Goal: Communication & Community: Answer question/provide support

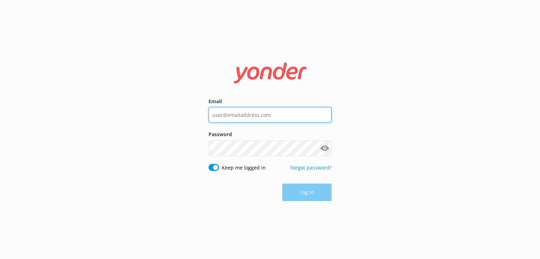
type input "[EMAIL_ADDRESS][DOMAIN_NAME]"
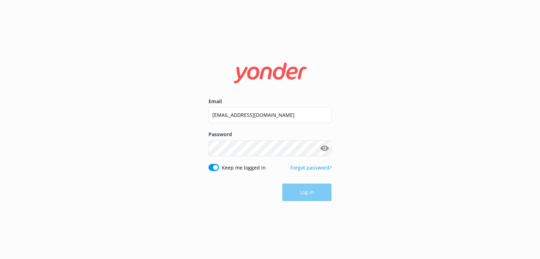
click at [313, 193] on div "Log in" at bounding box center [269, 193] width 123 height 18
click at [293, 189] on button "Log in" at bounding box center [306, 193] width 49 height 18
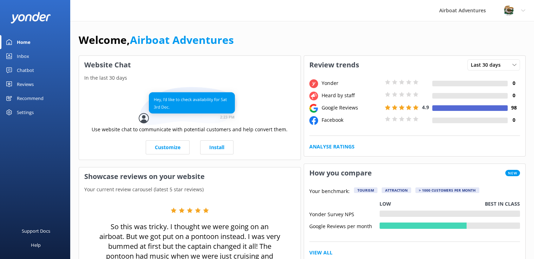
click at [26, 85] on div "Reviews" at bounding box center [25, 84] width 17 height 14
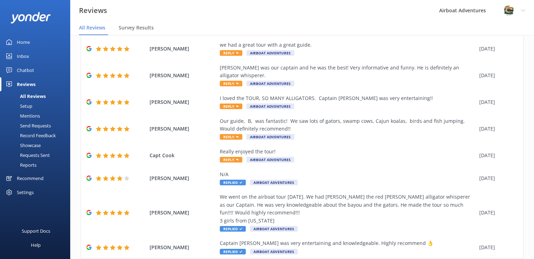
scroll to position [134, 0]
click at [235, 157] on span "Reply" at bounding box center [231, 160] width 22 height 6
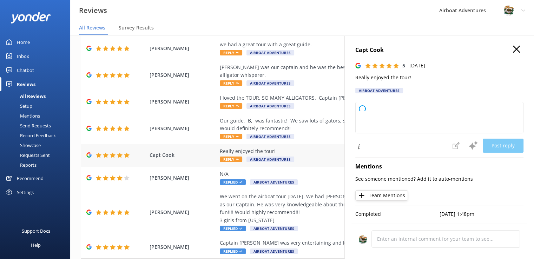
type textarea "Thank you so much for your wonderful feedback! We're thrilled to hear you enjoy…"
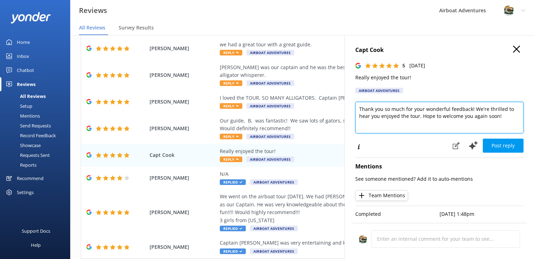
drag, startPoint x: 503, startPoint y: 118, endPoint x: 354, endPoint y: 111, distance: 149.2
click at [354, 111] on div "Capt Cook 5 [DATE] Really enjoyed the tour! Airboat Adventures Thank you so muc…" at bounding box center [440, 164] width 190 height 259
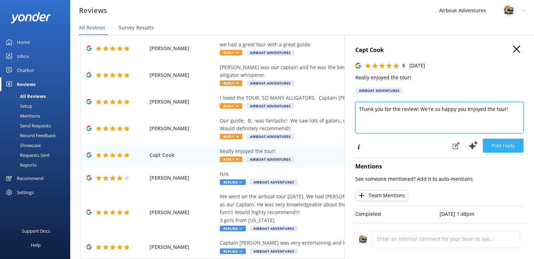
type textarea "Thank you for the review! We're so happy you enjoyed the tour!"
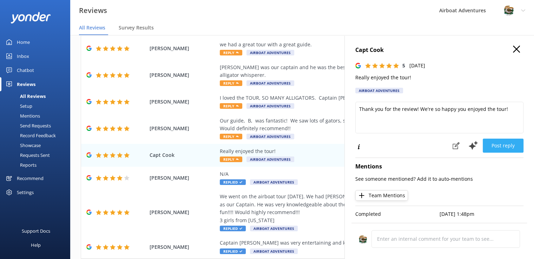
click at [502, 142] on button "Post reply" at bounding box center [503, 146] width 41 height 14
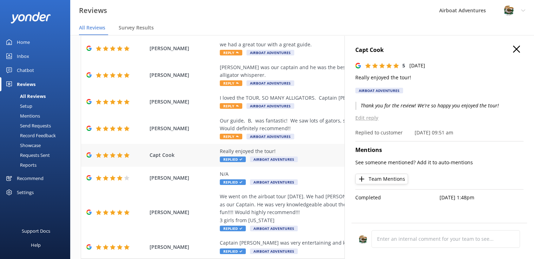
drag, startPoint x: 306, startPoint y: 129, endPoint x: 304, endPoint y: 138, distance: 9.1
click at [304, 138] on div "Rating Customer Comment Date [PERSON_NAME] So this was tricky. I thought we wer…" at bounding box center [302, 93] width 443 height 332
click at [309, 131] on div "Our guide, B, was fantastic! We saw lots of gators, swamp cows, Cajun koalas, b…" at bounding box center [348, 129] width 256 height 24
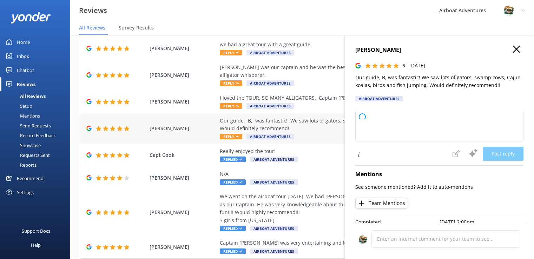
click at [227, 134] on span "Reply" at bounding box center [231, 137] width 22 height 6
type textarea "Thank you so much for your wonderful review! We're thrilled you had a fantastic…"
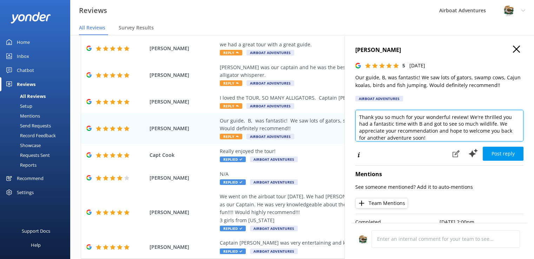
click at [427, 138] on textarea "Thank you so much for your wonderful review! We're thrilled you had a fantastic…" at bounding box center [440, 126] width 168 height 32
drag, startPoint x: 427, startPoint y: 138, endPoint x: 347, endPoint y: 110, distance: 85.1
click at [347, 110] on div "[PERSON_NAME] 5 [DATE] Our guide, B, was fantastic! We saw lots of gators, swam…" at bounding box center [440, 164] width 190 height 259
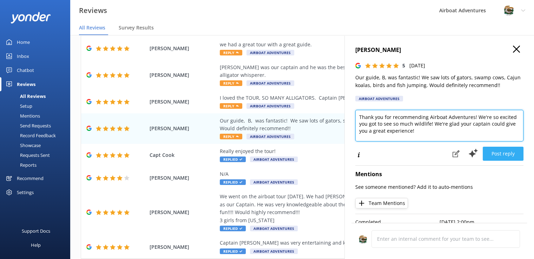
type textarea "Thank you for recommending Airboat Adventures! We're so excited you got to see …"
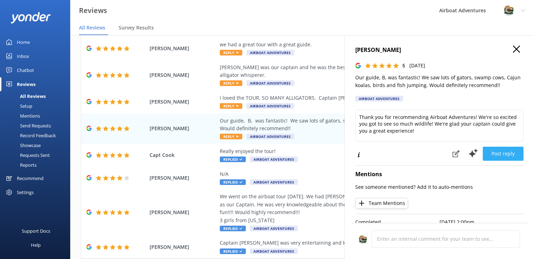
click at [495, 151] on button "Post reply" at bounding box center [503, 154] width 41 height 14
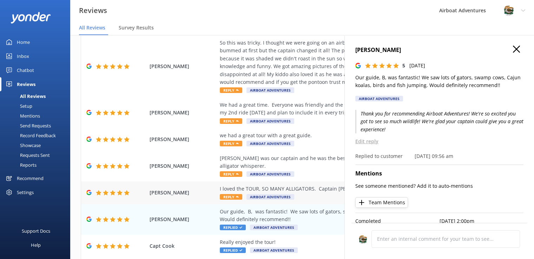
scroll to position [44, 0]
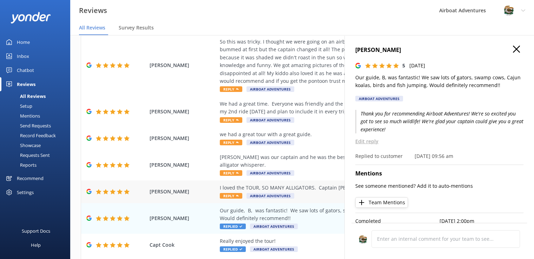
click at [230, 184] on div "I loved the TOUR, SO MANY ALLIGATORS. Captain [PERSON_NAME] was very entertaini…" at bounding box center [348, 192] width 256 height 16
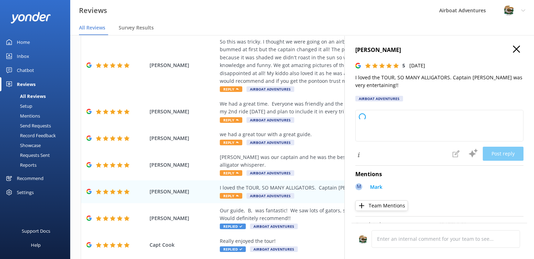
type textarea "Thank you so much for your wonderful review! We're thrilled to hear you had a g…"
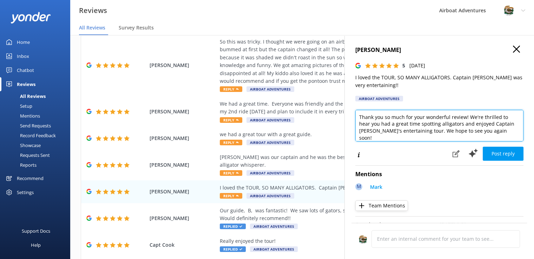
drag, startPoint x: 495, startPoint y: 133, endPoint x: 490, endPoint y: 132, distance: 5.3
click at [490, 132] on textarea "Thank you so much for your wonderful review! We're thrilled to hear you had a g…" at bounding box center [440, 126] width 168 height 32
drag, startPoint x: 490, startPoint y: 132, endPoint x: 351, endPoint y: 109, distance: 140.4
click at [351, 109] on div "[PERSON_NAME] 5 [DATE] I loved the TOUR, SO MANY ALLIGATORS. Captain [PERSON_NA…" at bounding box center [440, 164] width 190 height 259
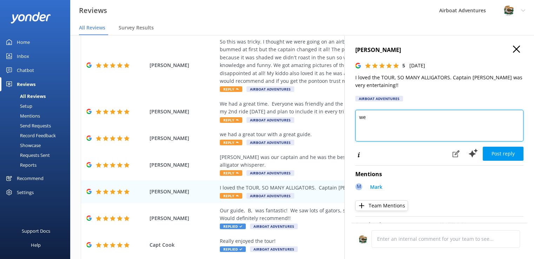
type textarea "w"
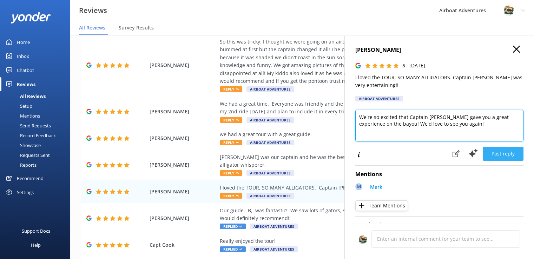
type textarea "We're so excited that Captain [PERSON_NAME] gave you a great experience on the …"
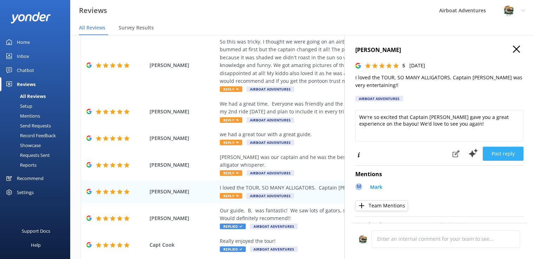
click at [491, 153] on button "Post reply" at bounding box center [503, 154] width 41 height 14
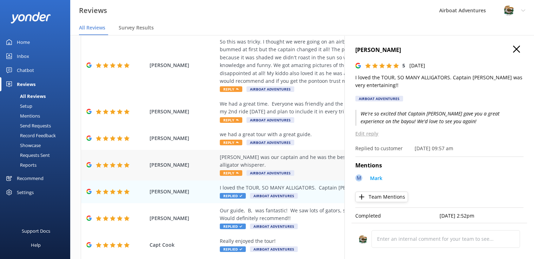
click at [232, 170] on span "Reply" at bounding box center [231, 173] width 22 height 6
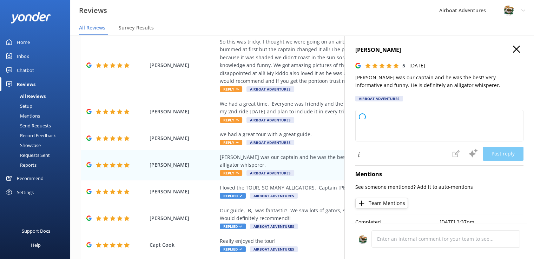
type textarea "Thank you so much for your wonderful review! We're thrilled to hear you had a g…"
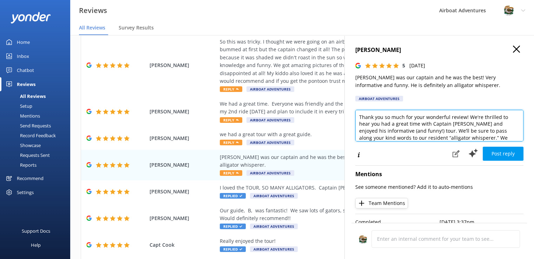
click at [361, 116] on textarea "Thank you so much for your wonderful review! We're thrilled to hear you had a g…" at bounding box center [440, 126] width 168 height 32
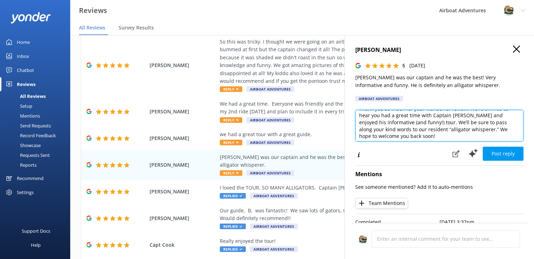
scroll to position [10, 0]
drag, startPoint x: 359, startPoint y: 117, endPoint x: 498, endPoint y: 136, distance: 140.0
click at [498, 136] on textarea "Thank you so much for your wonderful review! We're thrilled to hear you had a g…" at bounding box center [440, 126] width 168 height 32
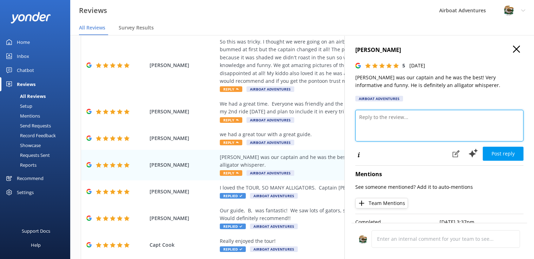
scroll to position [0, 0]
click at [493, 115] on textarea "Haha, we're so excited you had a great tour with the al" at bounding box center [440, 126] width 168 height 32
click at [480, 117] on textarea "Haha, we're so excited you had a great tour with the alligator whisperer!" at bounding box center [440, 126] width 168 height 32
click at [384, 125] on textarea "Haha, we're so excited you had a great tour with the "alligator whisperer!" at bounding box center [440, 126] width 168 height 32
click at [381, 124] on textarea "Haha, we're so excited you had a great tour with the "alligator whisperer!" at bounding box center [440, 126] width 168 height 32
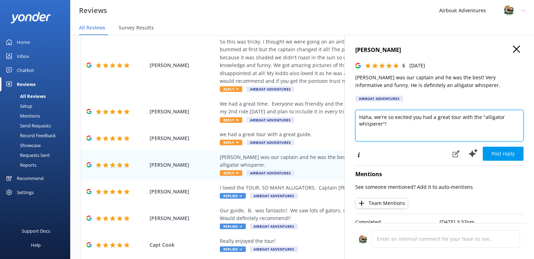
click at [392, 124] on textarea "Haha, we're so excited you had a great tour with the "alligator whisperer"!" at bounding box center [440, 126] width 168 height 32
type textarea "Haha, we're so excited you had a great tour with the "alligator whisperer"! We'…"
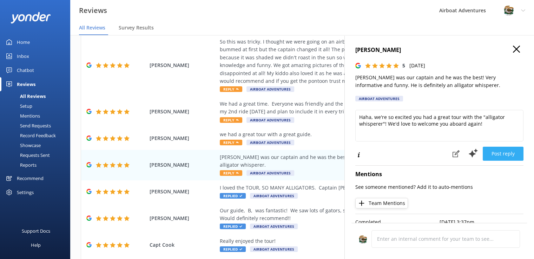
click at [511, 156] on button "Post reply" at bounding box center [503, 154] width 41 height 14
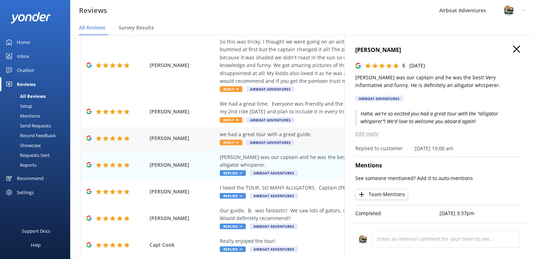
click at [322, 131] on div "we had a great tour with a great guide." at bounding box center [348, 135] width 256 height 8
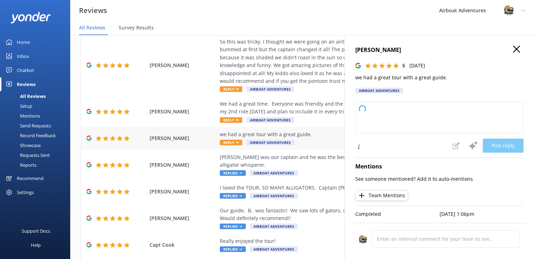
type textarea "Thank you so much for your wonderful feedback! We're delighted to hear you had …"
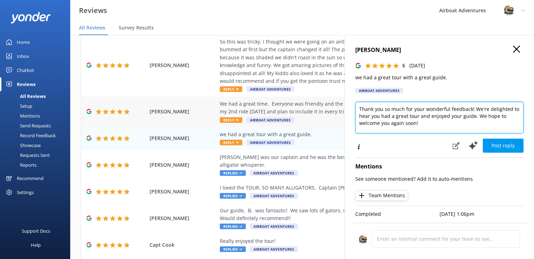
drag, startPoint x: 421, startPoint y: 126, endPoint x: 342, endPoint y: 103, distance: 82.0
click at [342, 103] on div "Out of 5000 reviews: 4.7 NPS 81 All reply statuses All reply statuses Needs a r…" at bounding box center [302, 154] width 464 height 238
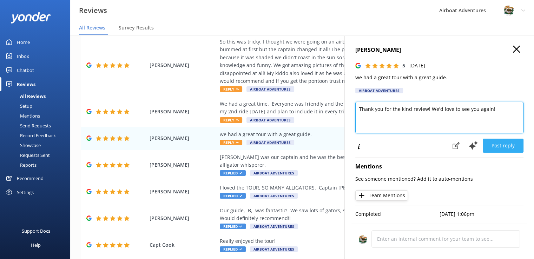
type textarea "Thank you for the kind review! We'd love to see you again!"
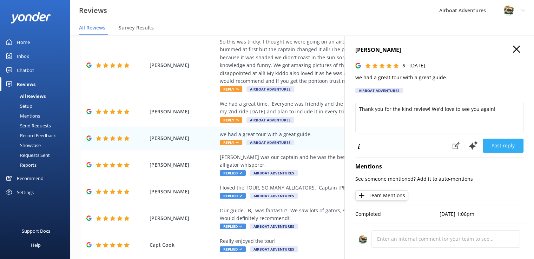
click at [488, 145] on button "Post reply" at bounding box center [503, 146] width 41 height 14
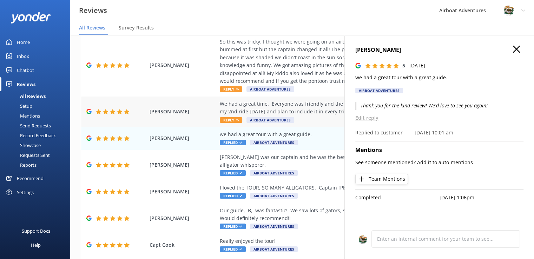
click at [322, 100] on div "We had a great time. Everyone was friendly and the tour guide was very knowledg…" at bounding box center [348, 108] width 256 height 16
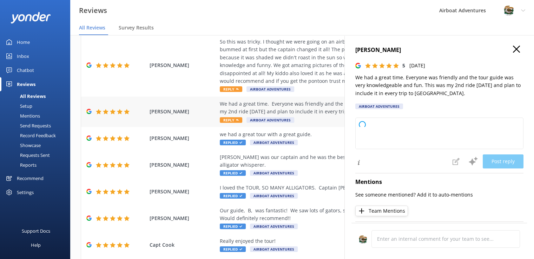
type textarea "Thank you so much for your wonderful review! We're thrilled to hear you had a g…"
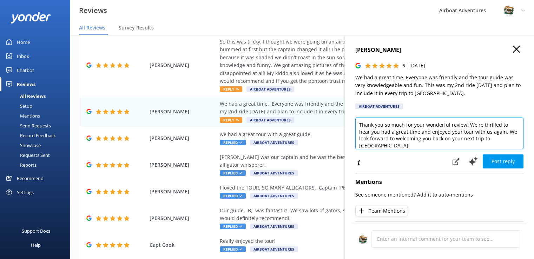
drag, startPoint x: 384, startPoint y: 146, endPoint x: 346, endPoint y: 117, distance: 46.9
click at [346, 117] on div "[PERSON_NAME] 5 [DATE] We had a great time. Everyone was friendly and the tour …" at bounding box center [440, 164] width 190 height 259
click at [483, 131] on textarea "Thank you so much for your loyalty to Airboat Adventures! We're so excited you …" at bounding box center [440, 134] width 168 height 32
type textarea "Thank you so much for your loyalty to Airboat Adventures! We're so excited you …"
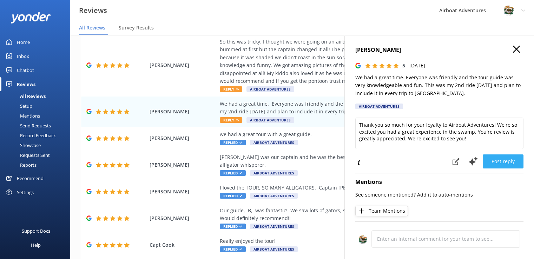
click at [500, 161] on button "Post reply" at bounding box center [503, 162] width 41 height 14
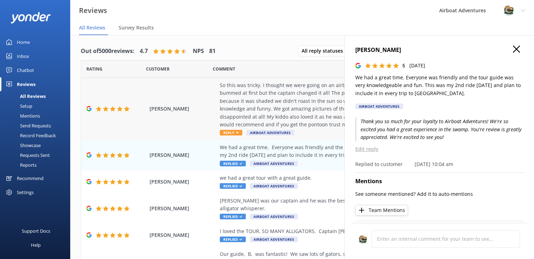
click at [231, 134] on span "Reply" at bounding box center [231, 133] width 22 height 6
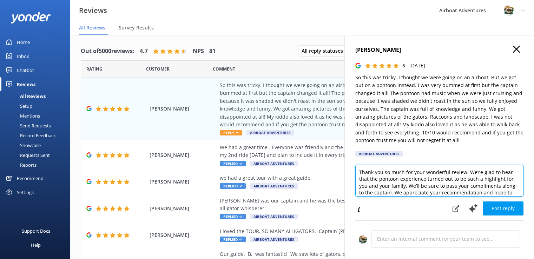
drag, startPoint x: 468, startPoint y: 173, endPoint x: 353, endPoint y: 171, distance: 115.6
click at [353, 171] on div "[PERSON_NAME] 5 [DATE] So this was tricky. I thought we were going on an airboa…" at bounding box center [440, 164] width 190 height 259
click at [374, 172] on textarea "We’re glad to hear that the pontoon experience turned out to be such a highligh…" at bounding box center [440, 181] width 168 height 32
click at [373, 173] on textarea "We’re glad to hear that the pontoon experience turned out to be such a highligh…" at bounding box center [440, 181] width 168 height 32
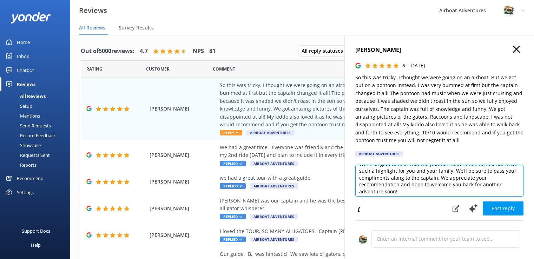
scroll to position [8, 0]
click at [448, 181] on textarea "We’re so glad to hear that the pontoon experience turned out to be such a highl…" at bounding box center [440, 181] width 168 height 32
drag, startPoint x: 451, startPoint y: 177, endPoint x: 454, endPoint y: 196, distance: 18.9
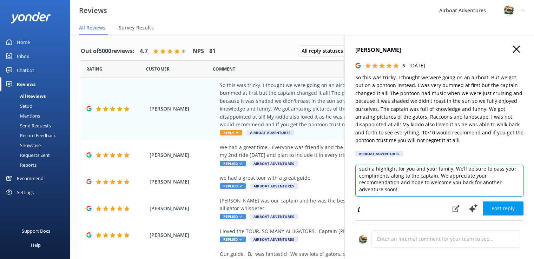
click at [454, 196] on textarea "We’re so glad to hear that the pontoon experience turned out to be such a highl…" at bounding box center [440, 181] width 168 height 32
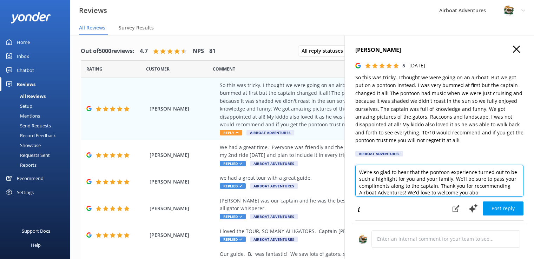
scroll to position [7, 0]
click at [442, 172] on textarea "We’re so glad to hear that the pontoon experience turned out to be such a highl…" at bounding box center [440, 181] width 168 height 32
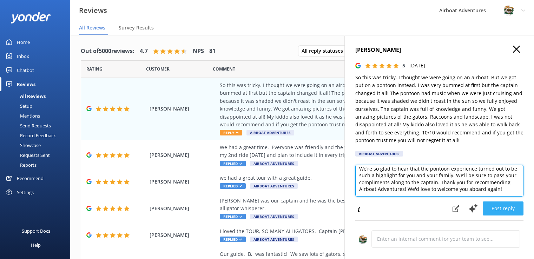
type textarea "We’re so glad to hear that the pontoon experience turned out to be such a highl…"
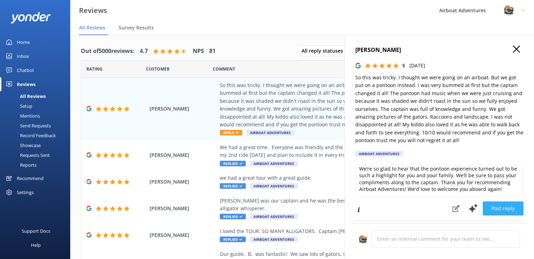
click at [483, 209] on button "Post reply" at bounding box center [503, 209] width 41 height 14
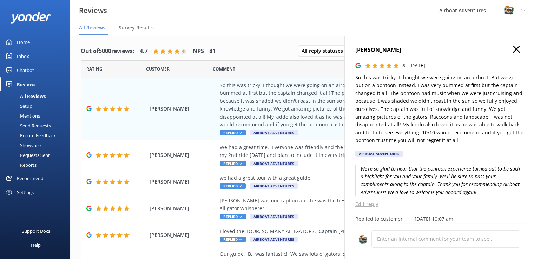
click at [247, 33] on nav "All Reviews Survey Results" at bounding box center [302, 28] width 464 height 14
click at [253, 67] on div "Comment" at bounding box center [348, 69] width 270 height 18
click at [513, 50] on use "button" at bounding box center [516, 49] width 7 height 7
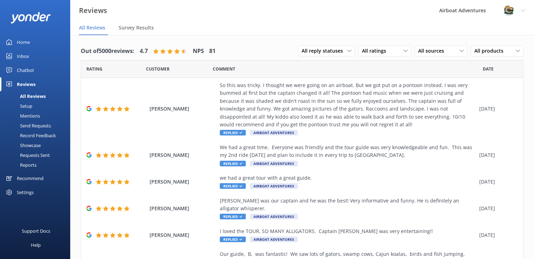
click at [472, 8] on div "Airboat Adventures" at bounding box center [463, 10] width 64 height 21
